Goal: Information Seeking & Learning: Check status

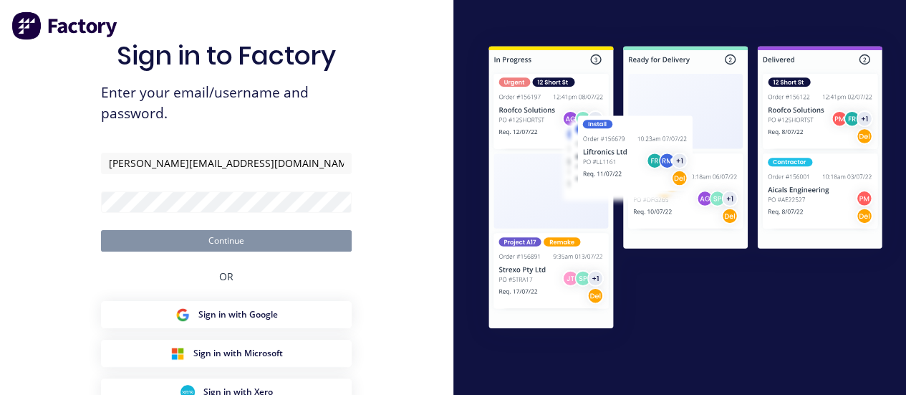
type input "[PERSON_NAME][EMAIL_ADDRESS][DOMAIN_NAME]"
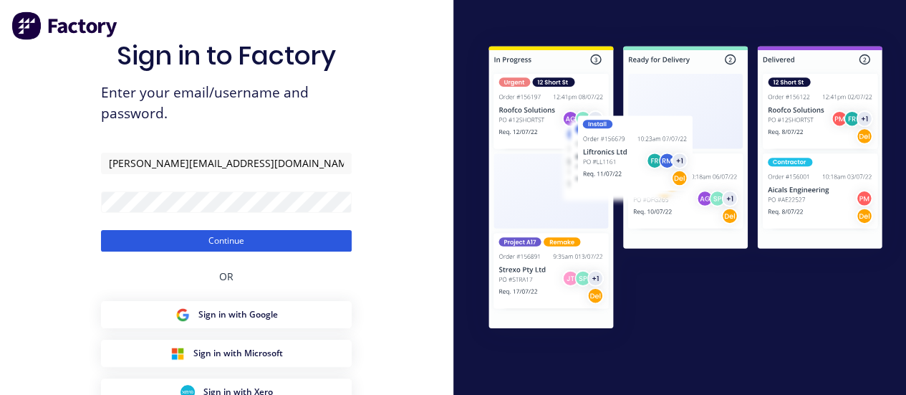
click at [165, 248] on button "Continue" at bounding box center [226, 240] width 251 height 21
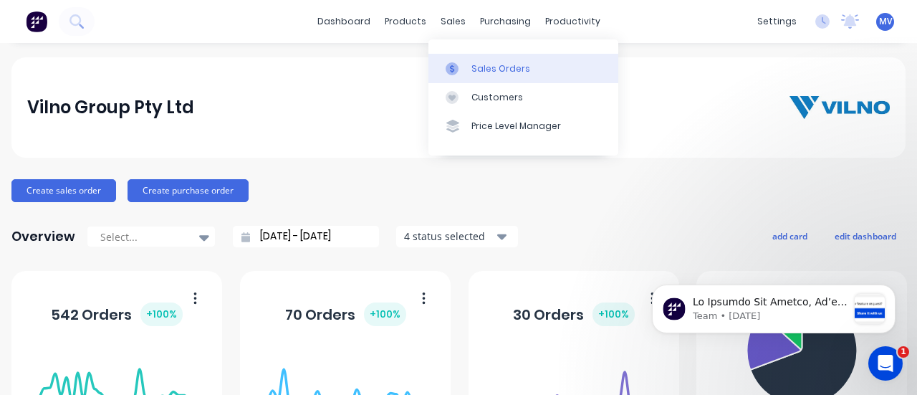
click at [480, 67] on div "Sales Orders" at bounding box center [500, 68] width 59 height 13
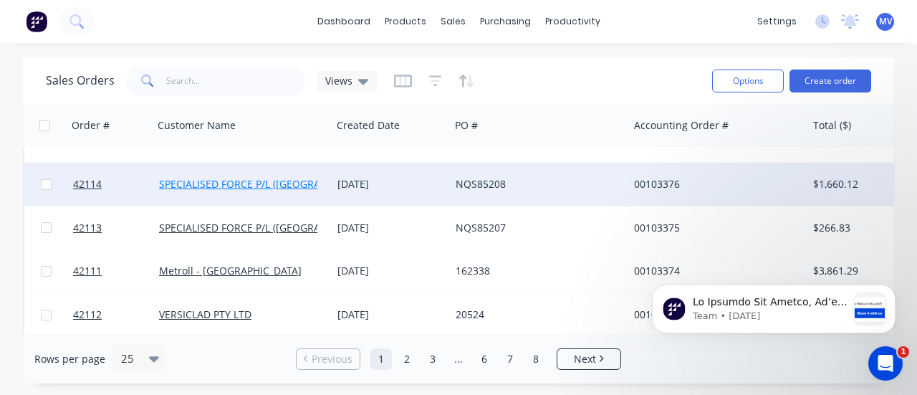
scroll to position [788, 0]
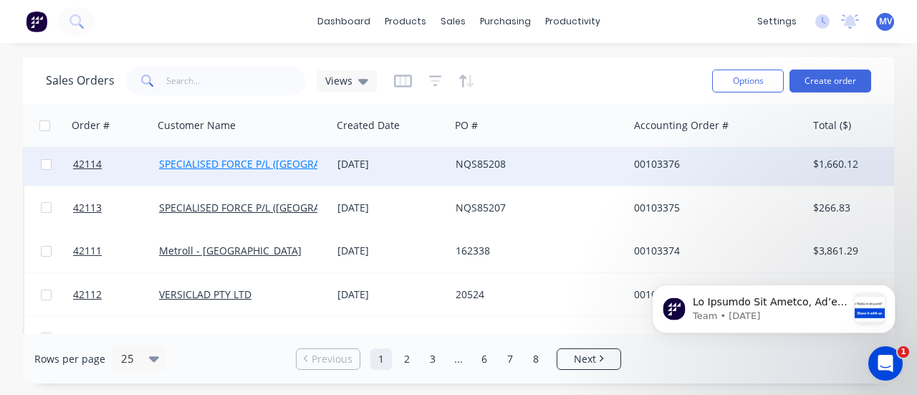
click at [239, 166] on link "SPECIALISED FORCE P/L ([GEOGRAPHIC_DATA])" at bounding box center [268, 164] width 218 height 14
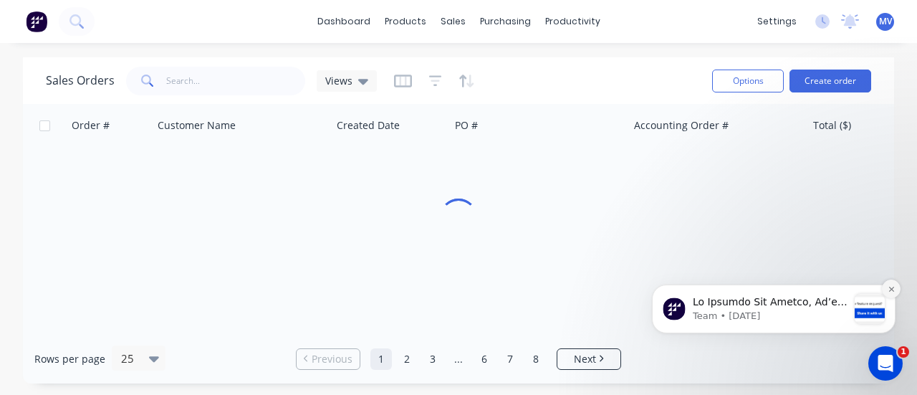
click at [887, 294] on button "Dismiss notification" at bounding box center [891, 288] width 19 height 19
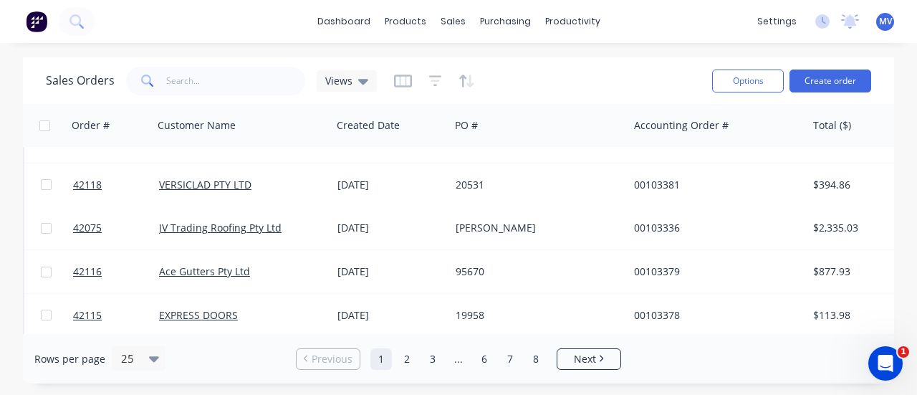
scroll to position [573, 0]
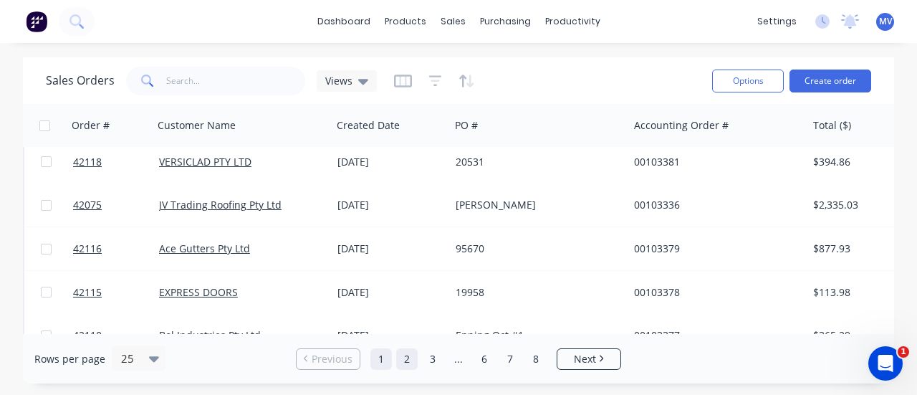
click at [408, 355] on link "2" at bounding box center [406, 358] width 21 height 21
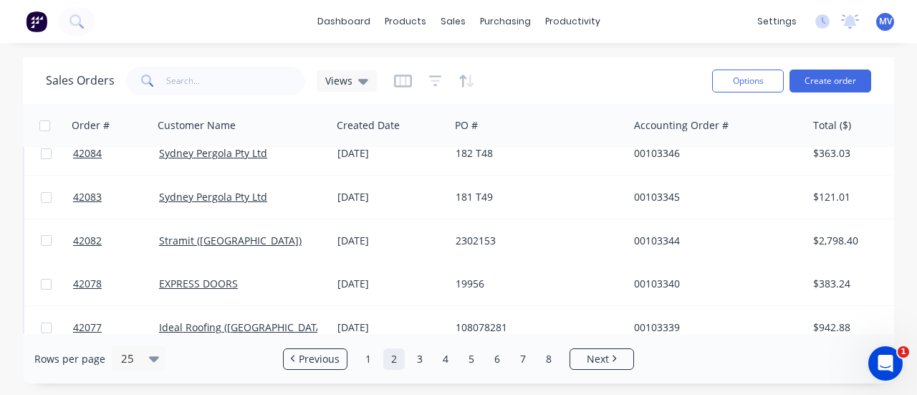
scroll to position [906, 0]
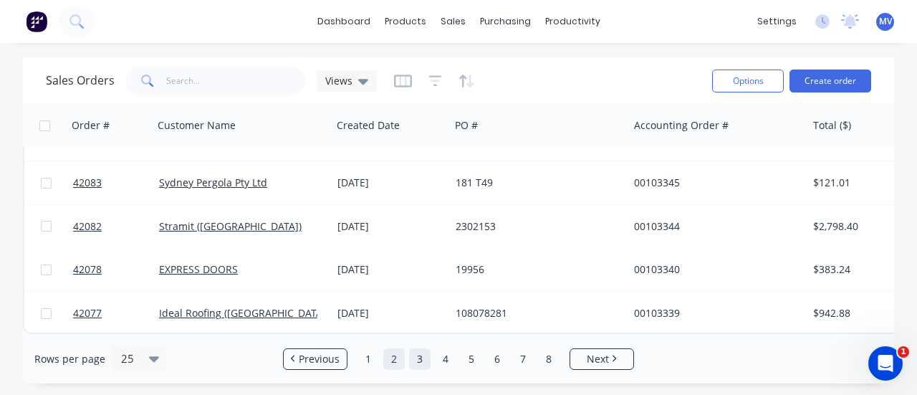
click at [418, 359] on link "3" at bounding box center [419, 358] width 21 height 21
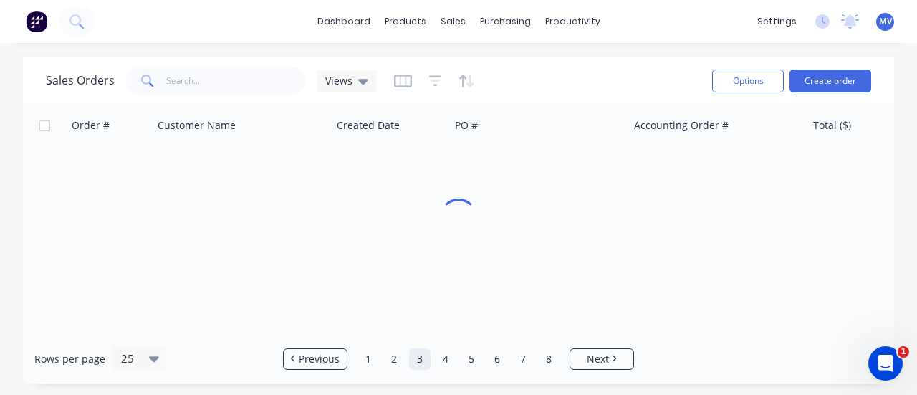
scroll to position [0, 0]
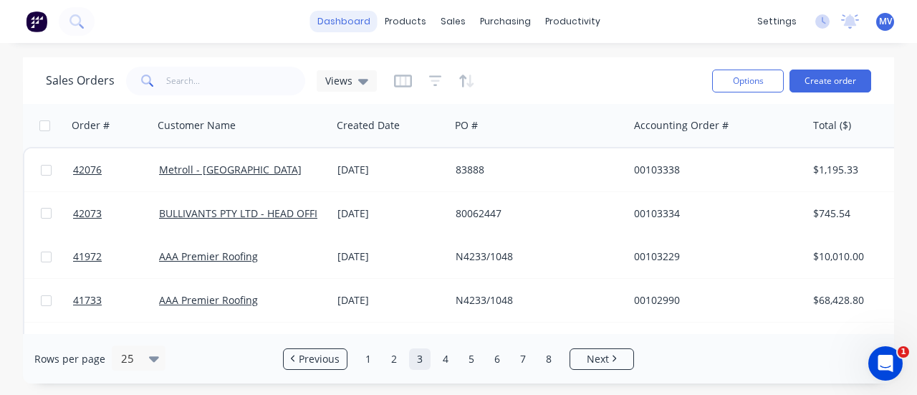
click at [362, 23] on link "dashboard" at bounding box center [343, 21] width 67 height 21
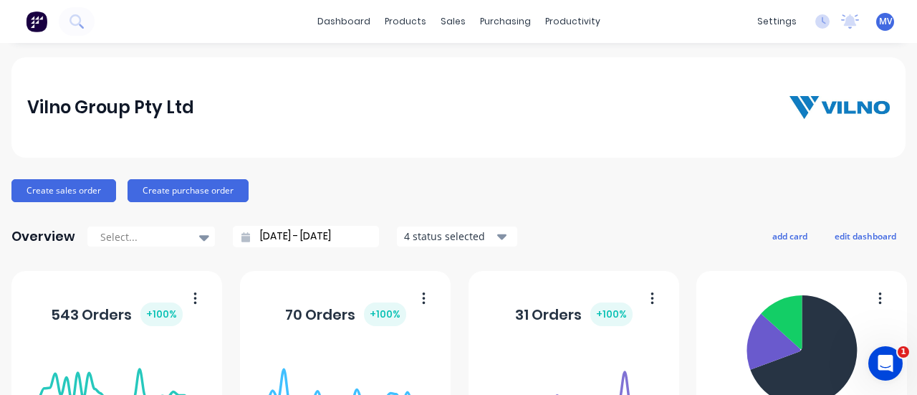
click at [497, 228] on icon "button" at bounding box center [502, 236] width 10 height 16
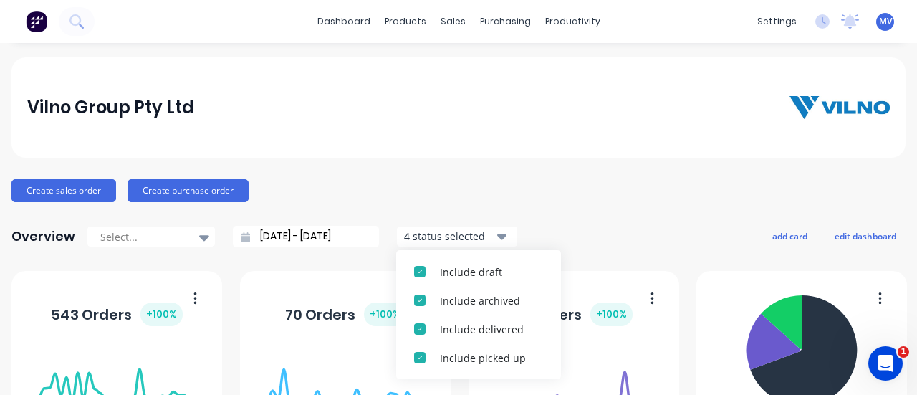
scroll to position [72, 0]
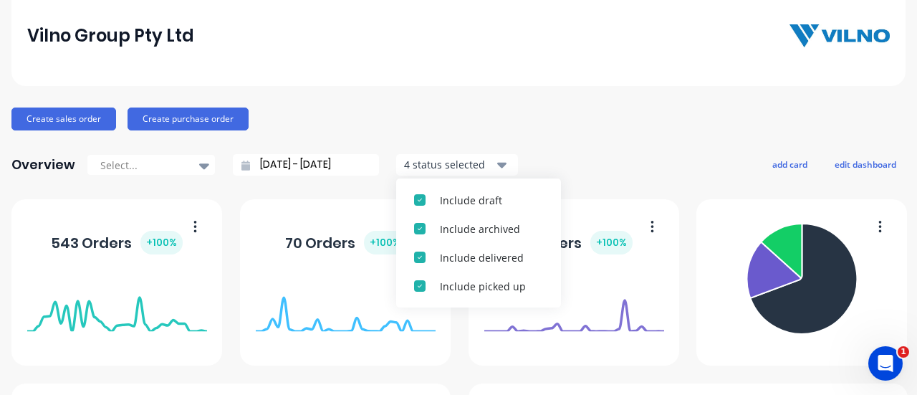
click at [563, 143] on div "Vilno Group Pty Ltd Create sales order Create purchase order Overview Select...…" at bounding box center [458, 360] width 894 height 748
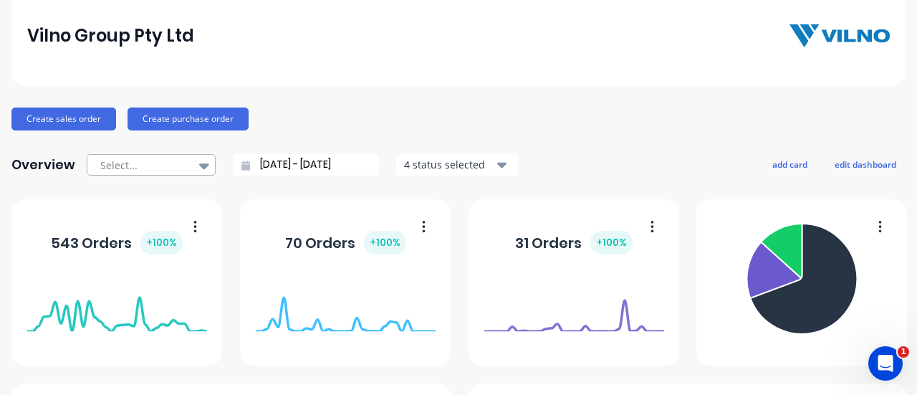
click at [199, 165] on icon at bounding box center [204, 166] width 10 height 6
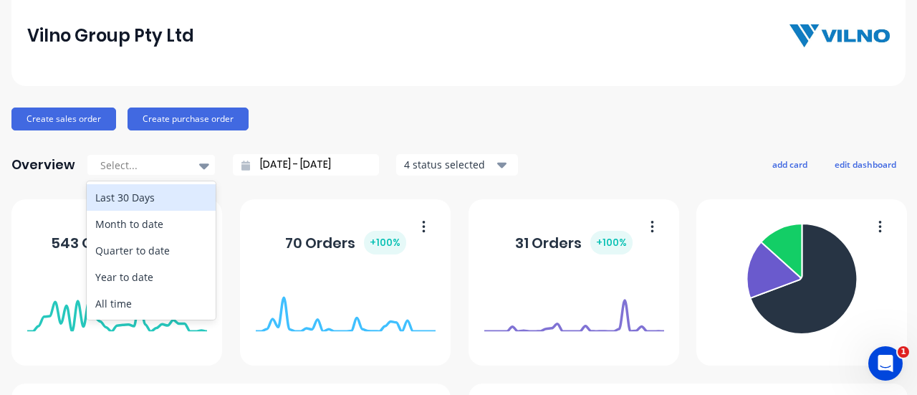
click at [326, 102] on div "Vilno Group Pty Ltd Create sales order Create purchase order Overview 5 results…" at bounding box center [458, 360] width 894 height 748
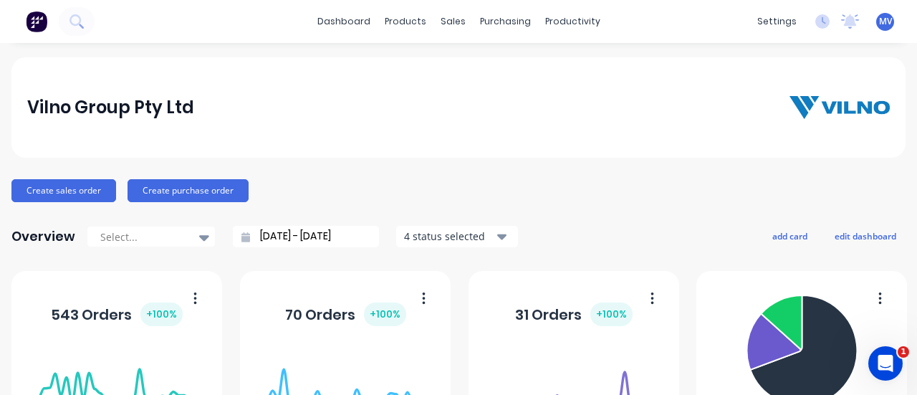
scroll to position [143, 0]
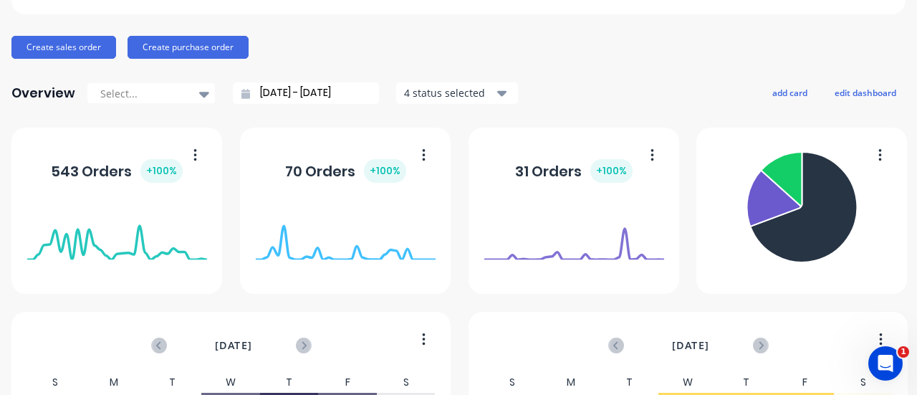
click at [874, 155] on foreignobject at bounding box center [802, 208] width 180 height 124
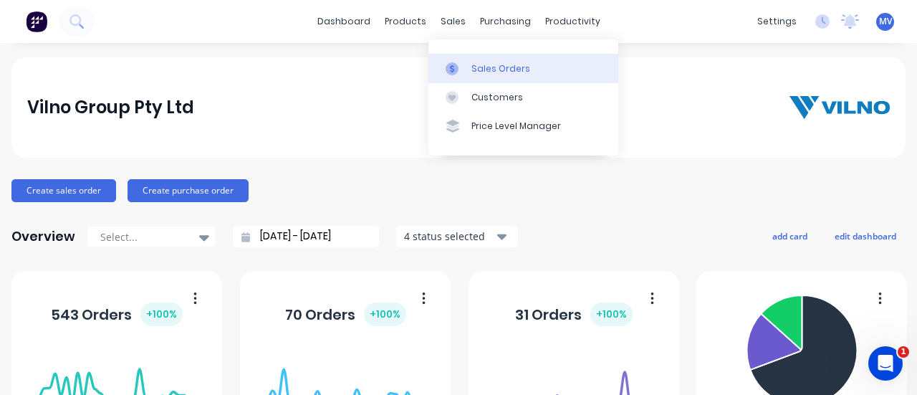
click at [484, 69] on div "Sales Orders" at bounding box center [500, 68] width 59 height 13
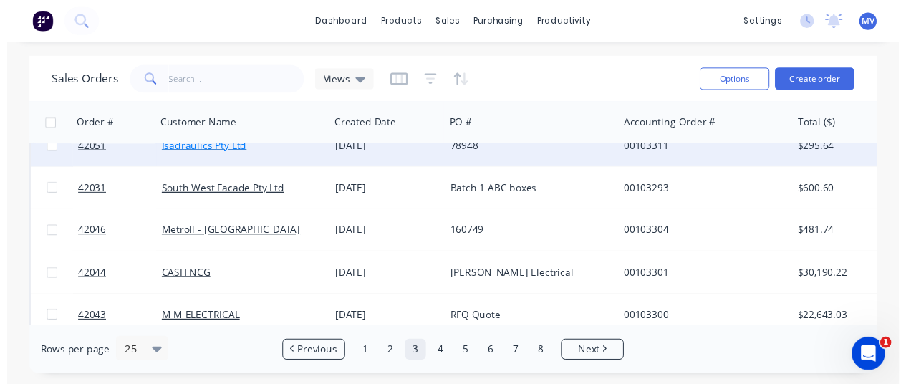
scroll to position [573, 0]
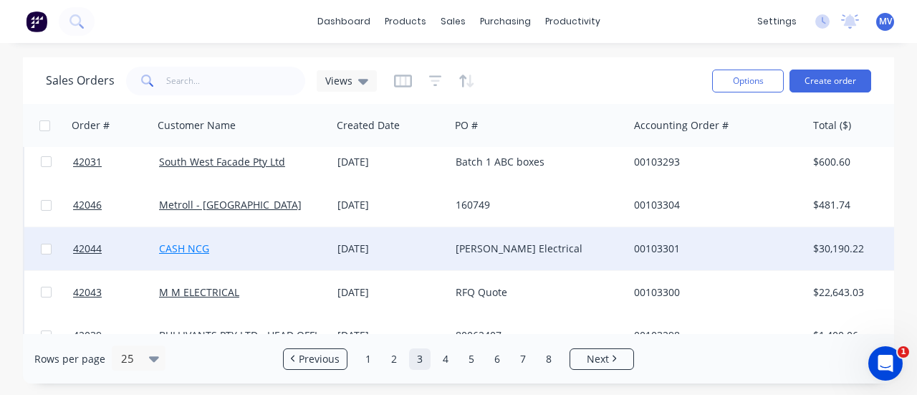
click at [190, 247] on link "CASH NCG" at bounding box center [184, 248] width 50 height 14
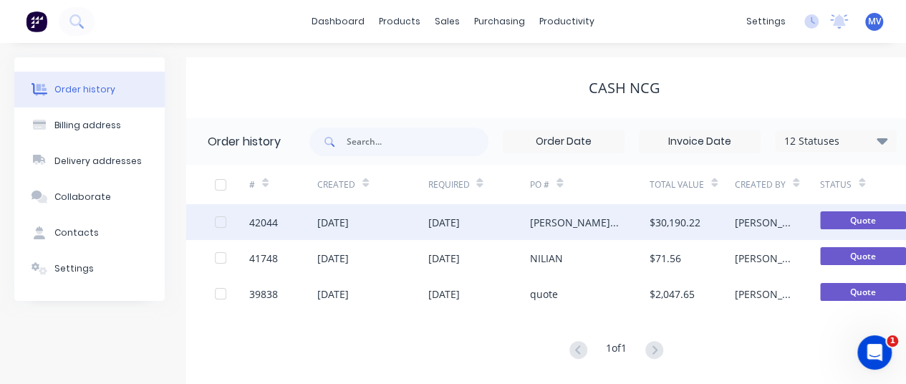
click at [349, 218] on div "[DATE]" at bounding box center [333, 222] width 32 height 15
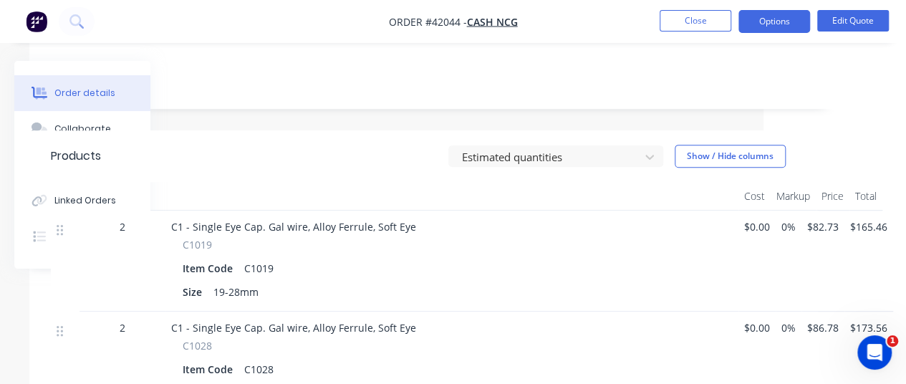
scroll to position [370, 143]
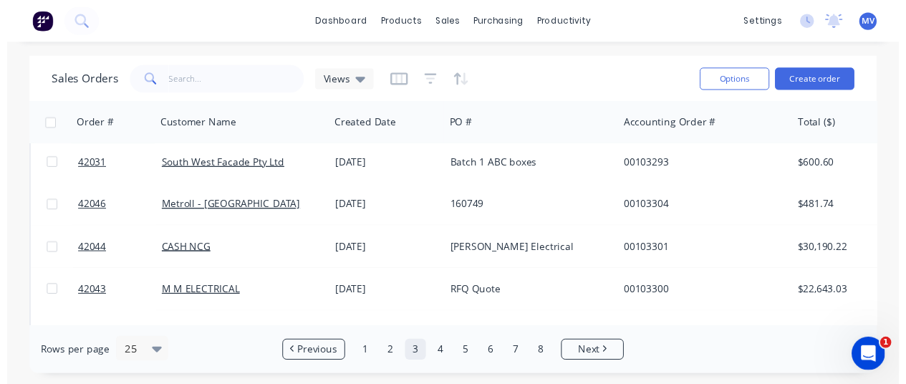
scroll to position [573, 0]
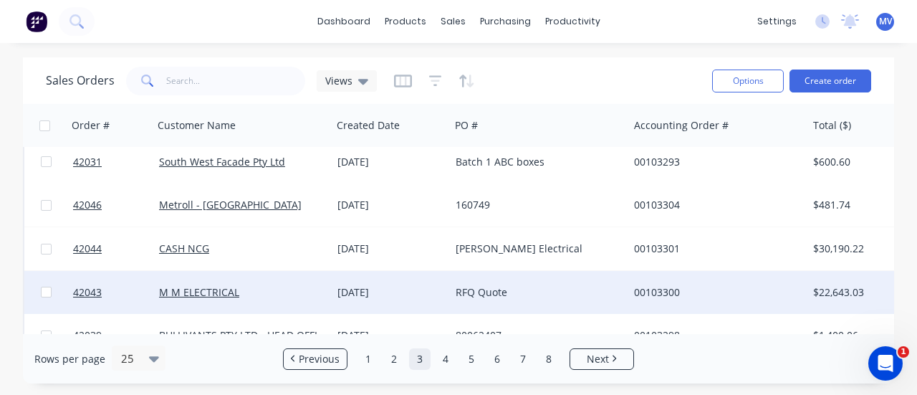
click at [465, 290] on div "RFQ Quote" at bounding box center [534, 292] width 159 height 14
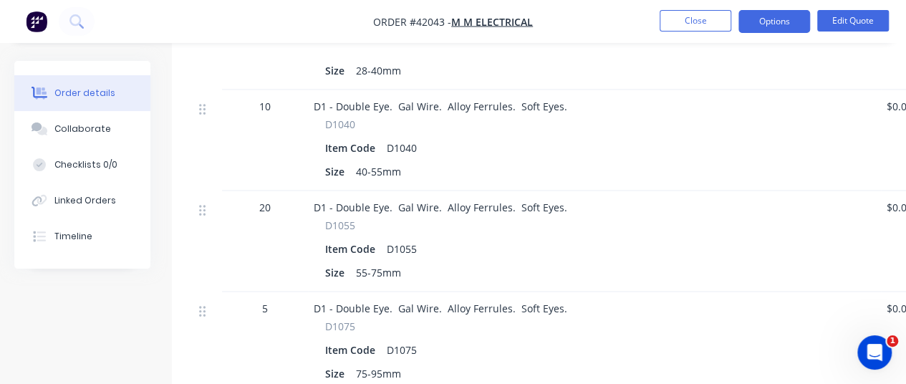
scroll to position [1373, 0]
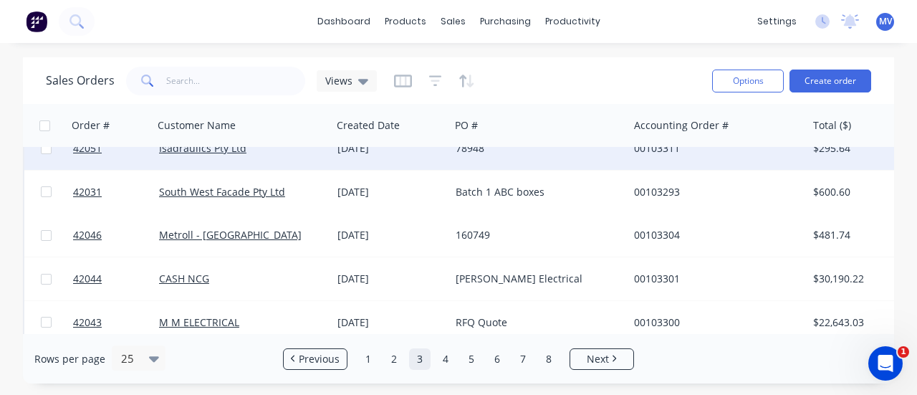
scroll to position [573, 0]
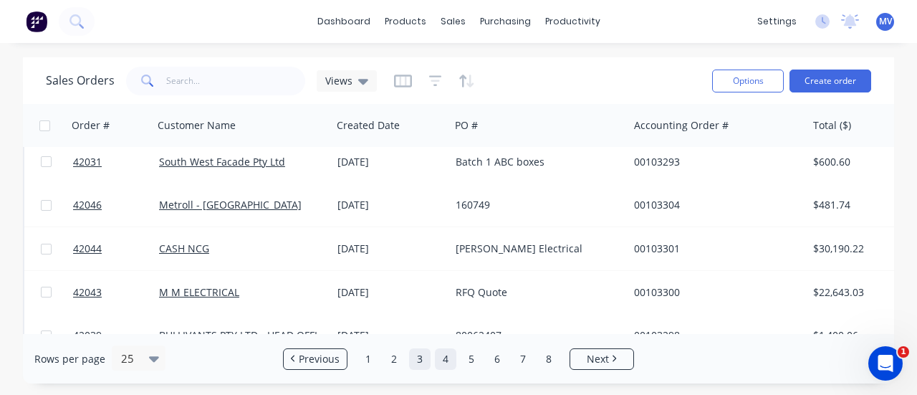
click at [448, 352] on link "4" at bounding box center [445, 358] width 21 height 21
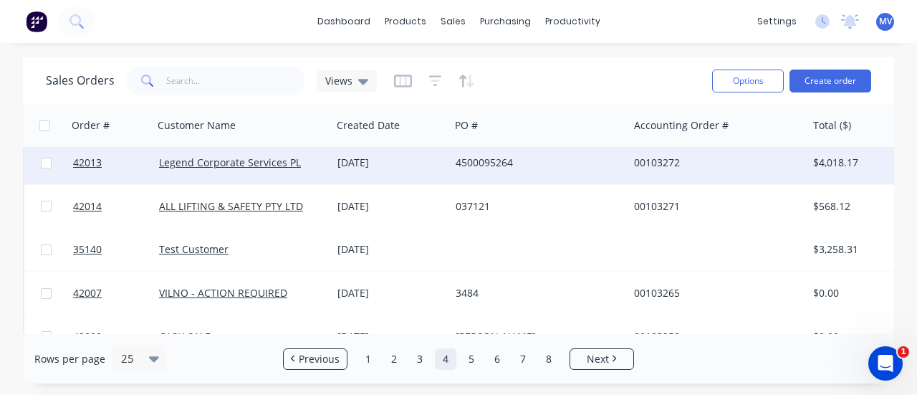
scroll to position [0, 0]
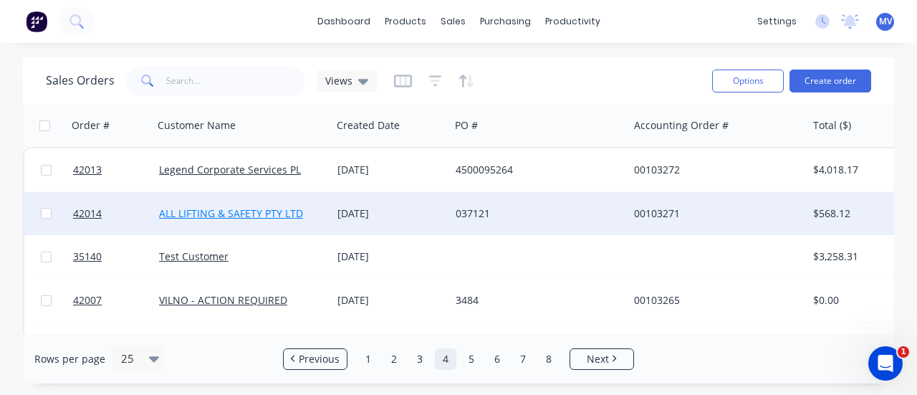
click at [242, 208] on link "ALL LIFTING & SAFETY PTY LTD" at bounding box center [231, 213] width 144 height 14
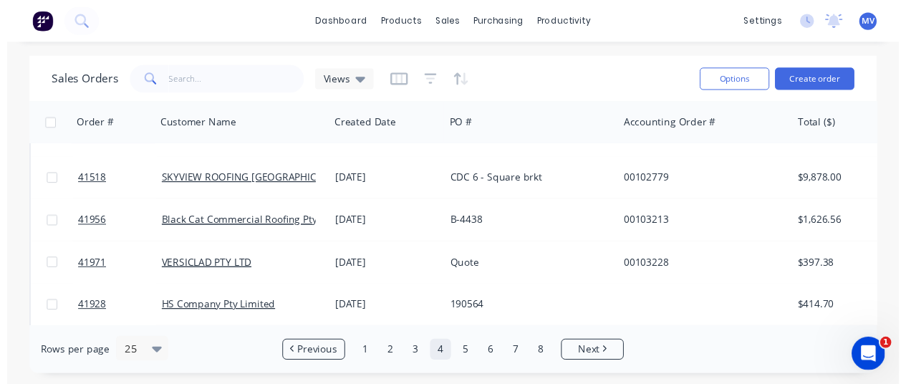
scroll to position [358, 0]
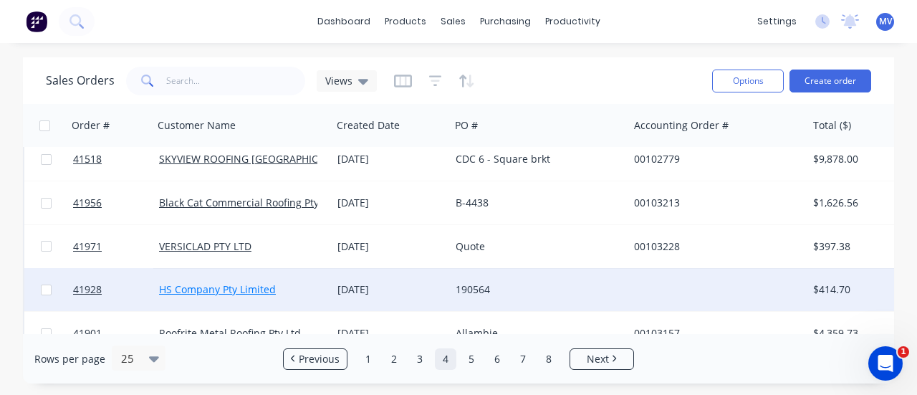
click at [236, 291] on link "HS Company Pty Limited" at bounding box center [217, 289] width 117 height 14
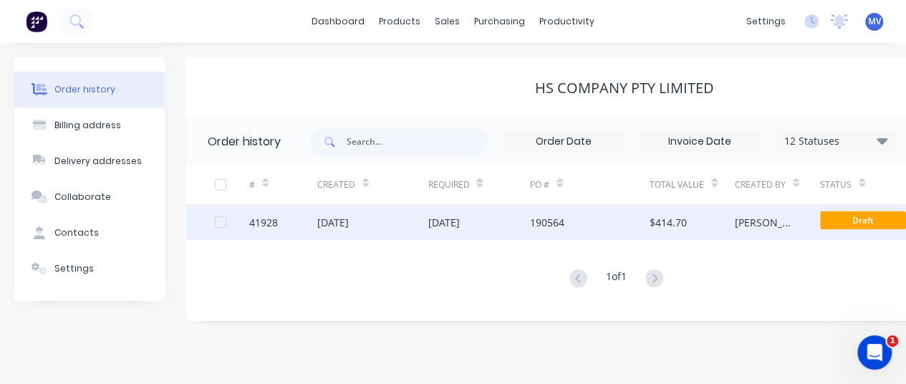
click at [349, 218] on div "[DATE]" at bounding box center [333, 222] width 32 height 15
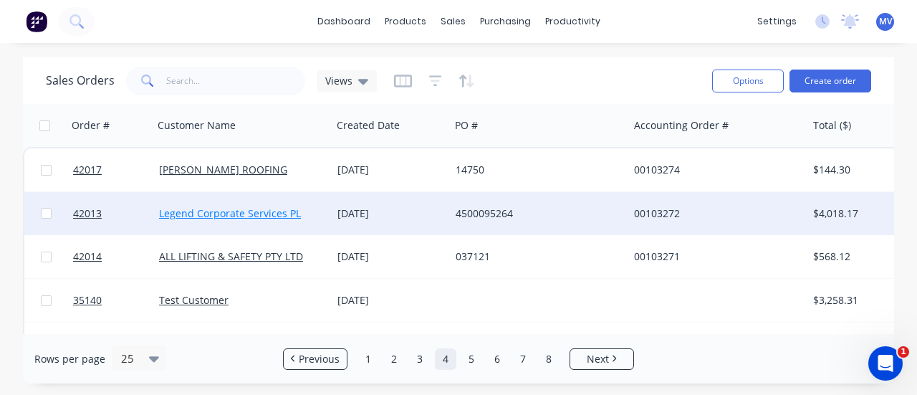
click at [264, 213] on link "Legend Corporate Services PL" at bounding box center [230, 213] width 142 height 14
